Goal: Transaction & Acquisition: Purchase product/service

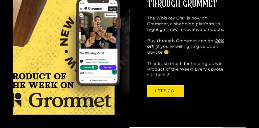
scroll to position [218, 0]
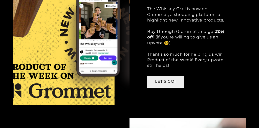
click at [167, 78] on link "LET'S GO!" at bounding box center [165, 81] width 36 height 11
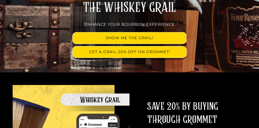
scroll to position [111, 0]
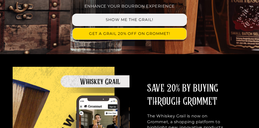
click at [123, 19] on link "SHOW ME THE GRAIL!" at bounding box center [130, 19] width 114 height 11
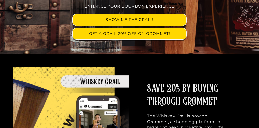
scroll to position [111, 0]
